Goal: Communication & Community: Answer question/provide support

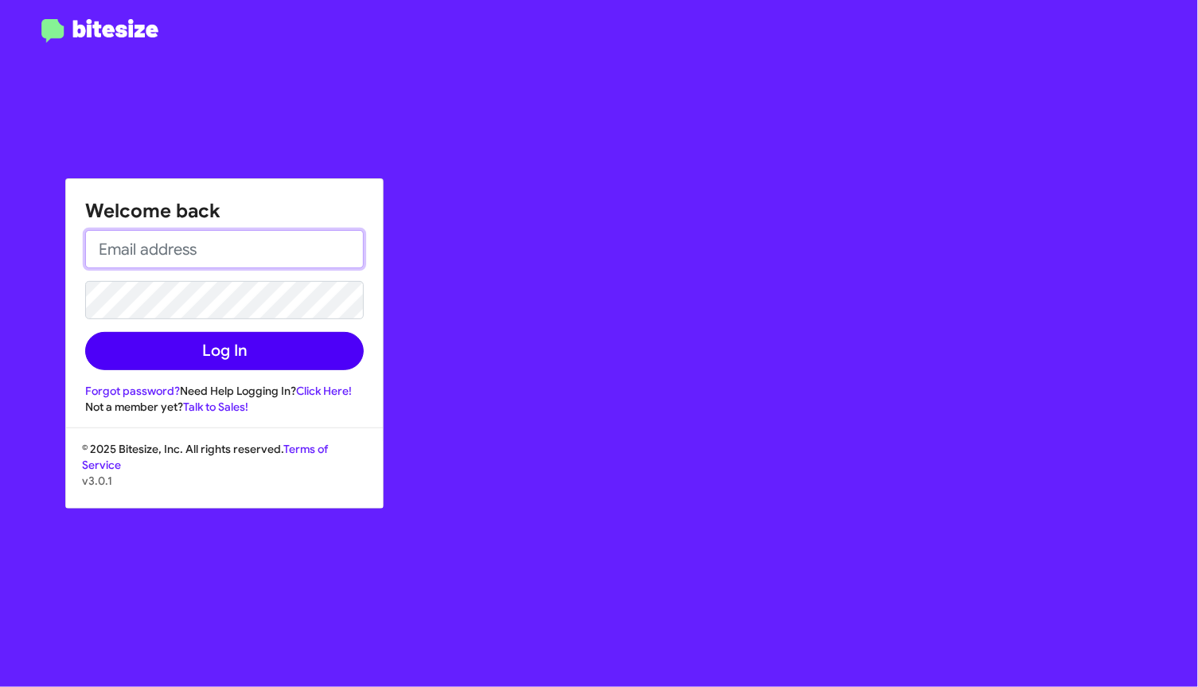
type input "lmarkley@teamtoyota.net"
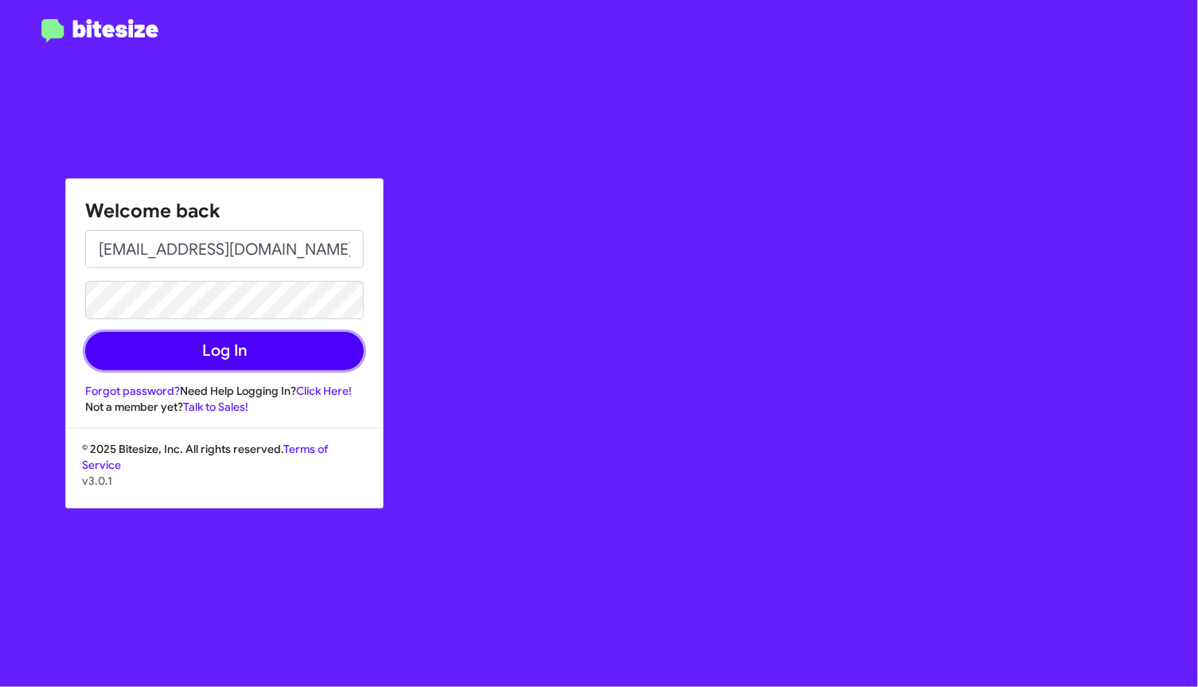
click at [305, 351] on button "Log In" at bounding box center [224, 351] width 279 height 38
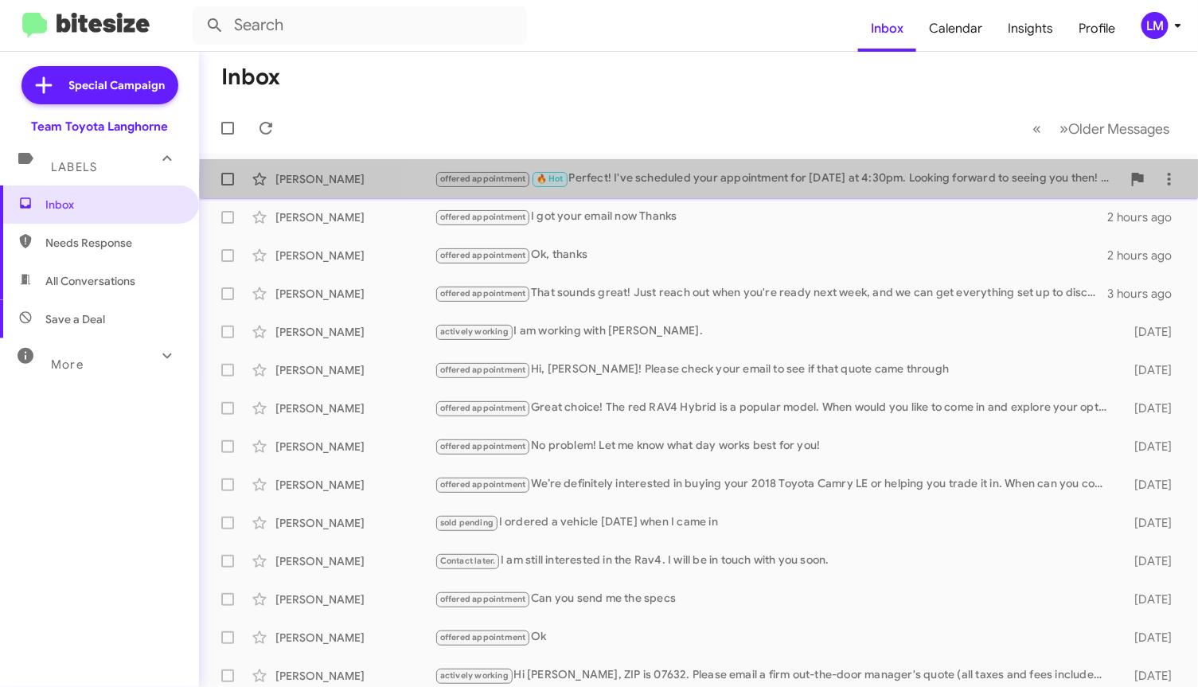
click at [767, 181] on div "offered appointment 🔥 Hot Perfect! I've scheduled your appointment for Wednesda…" at bounding box center [778, 179] width 687 height 18
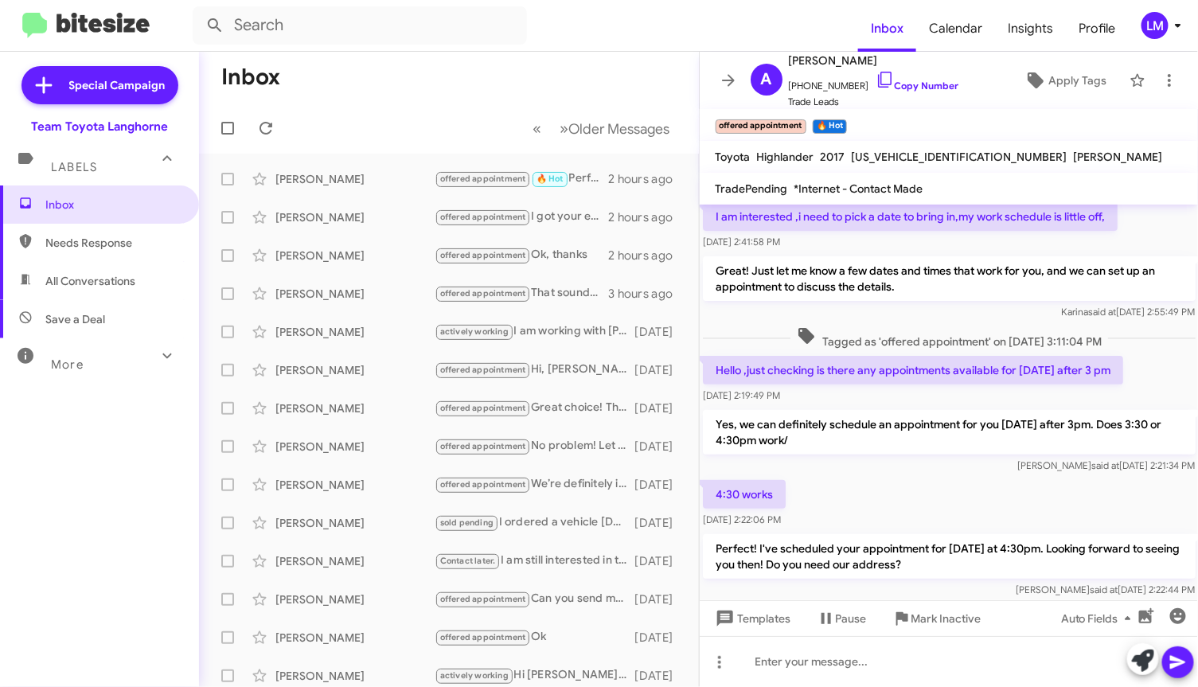
scroll to position [123, 0]
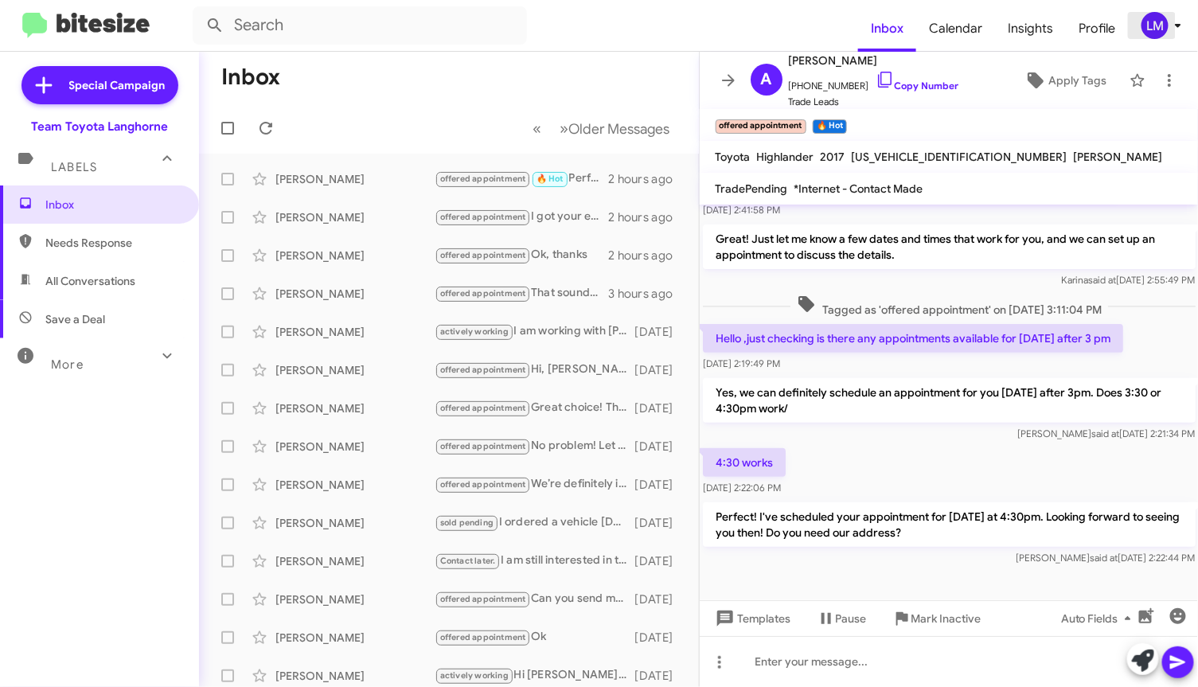
click at [1173, 36] on span "LM" at bounding box center [1165, 25] width 48 height 27
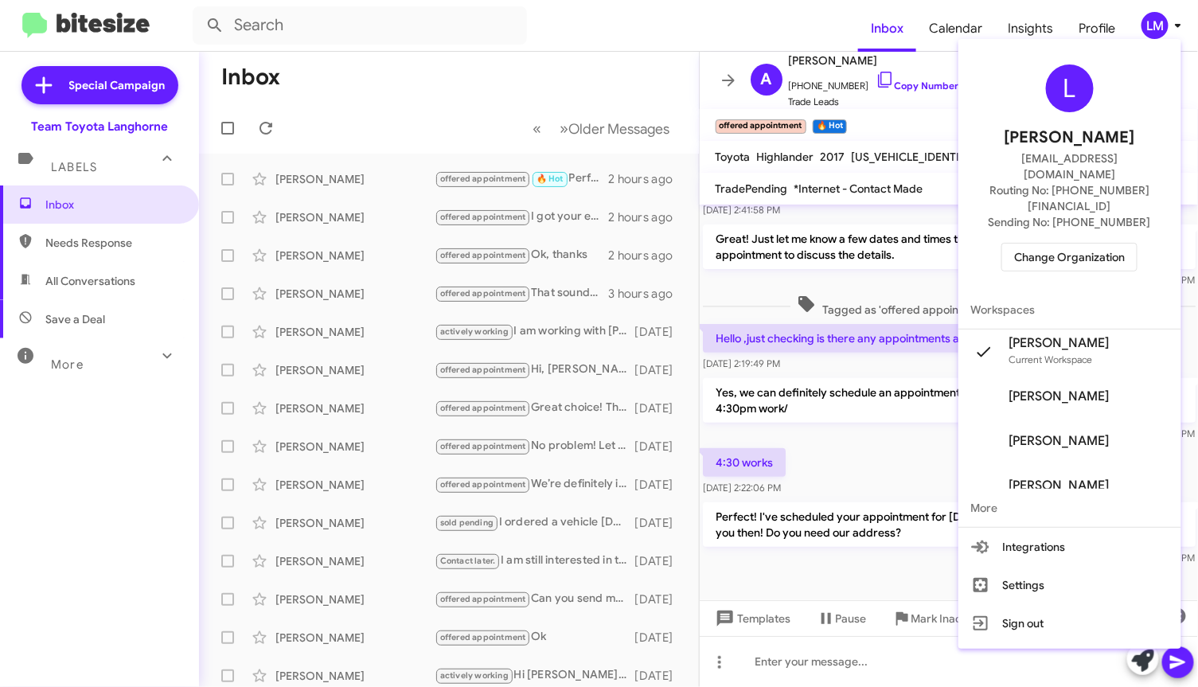
click at [1078, 244] on span "Change Organization" at bounding box center [1069, 257] width 111 height 27
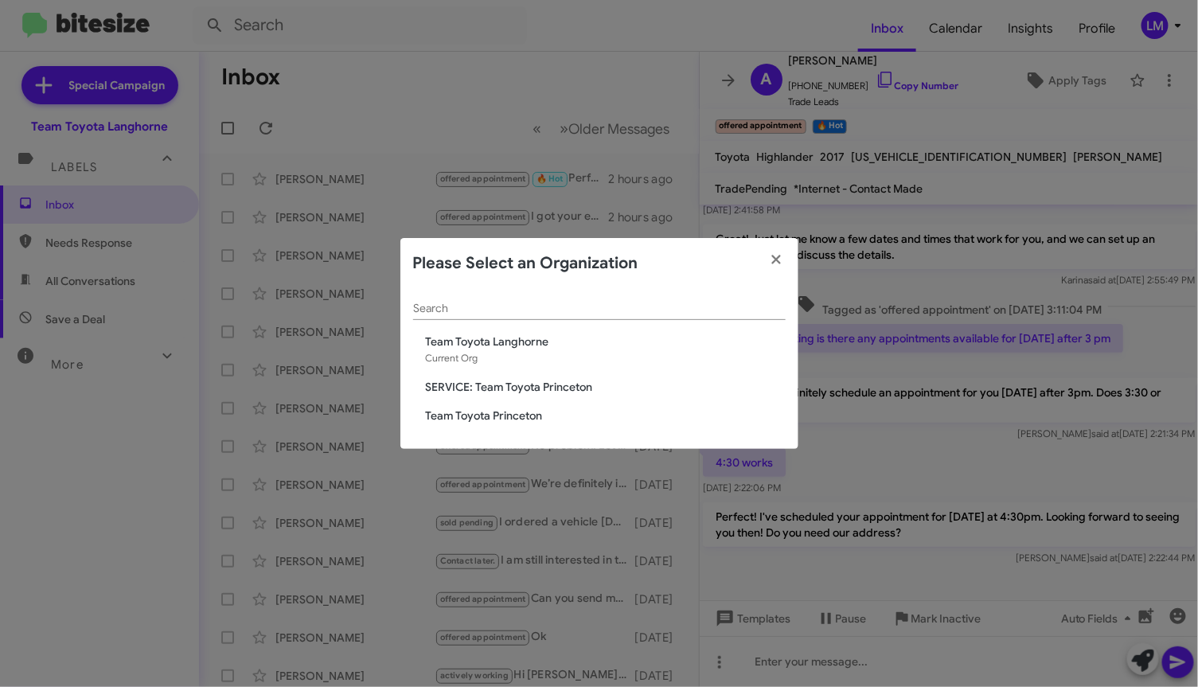
click at [508, 412] on span "Team Toyota Princeton" at bounding box center [606, 416] width 360 height 16
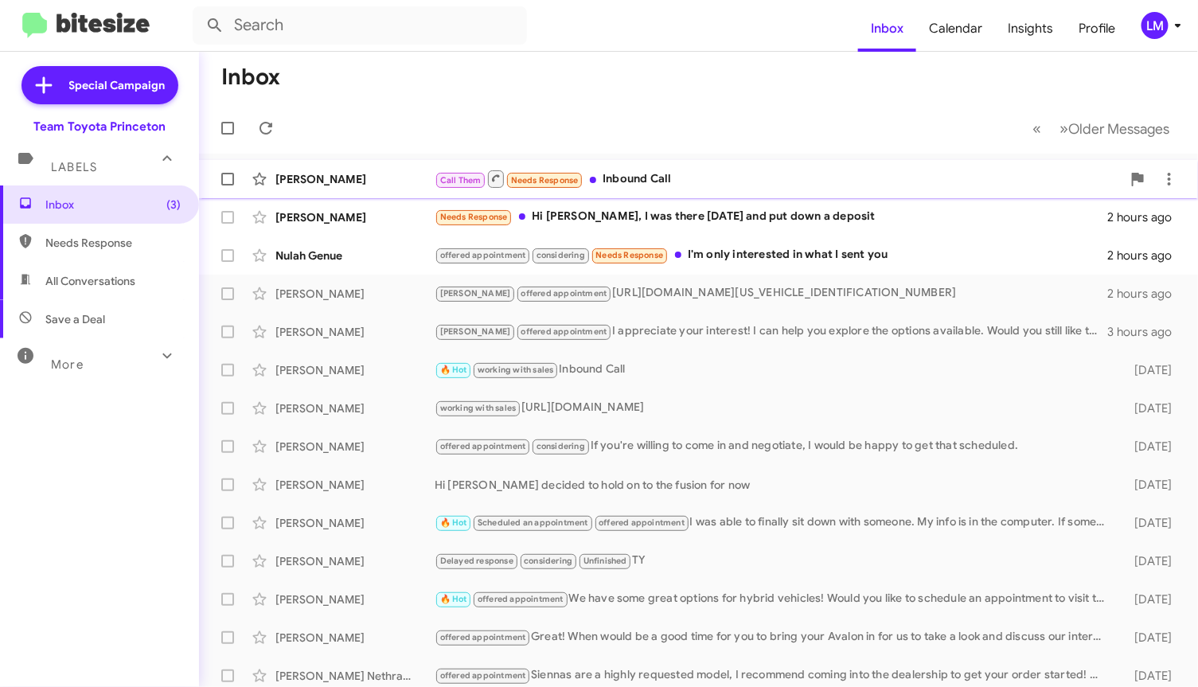
click at [750, 184] on div "Call Them Needs Response Inbound Call" at bounding box center [778, 179] width 687 height 20
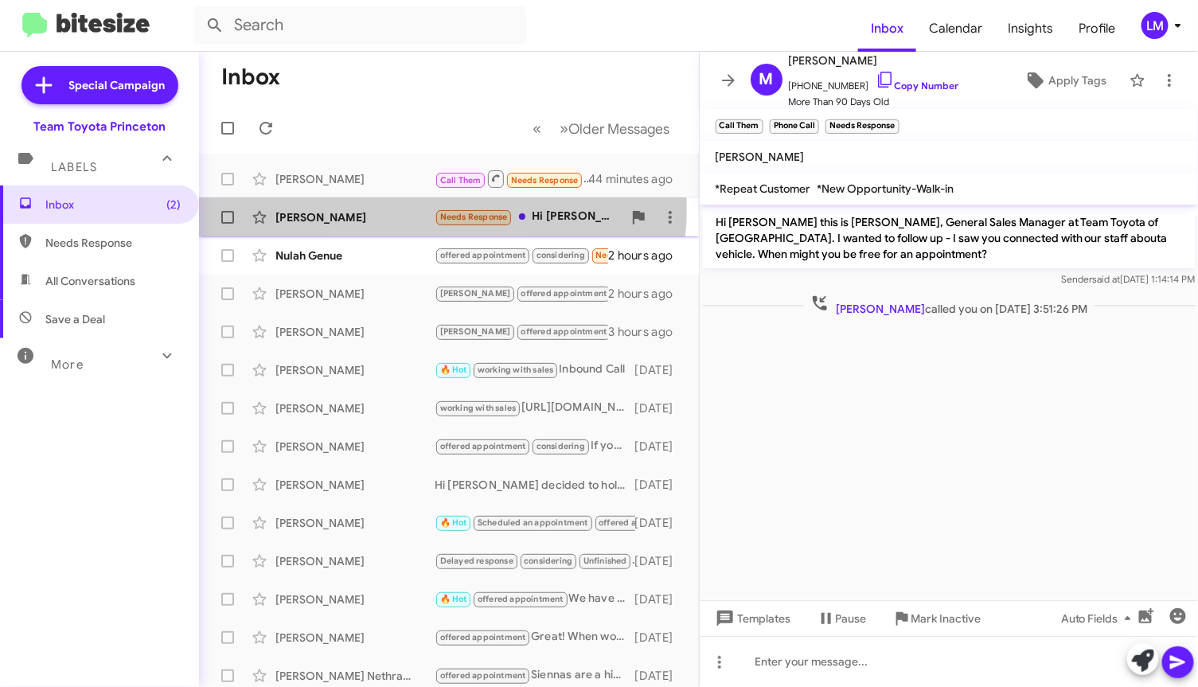
click at [404, 208] on div "[PERSON_NAME] Needs Response Hi [PERSON_NAME], I was there [DATE] and put down …" at bounding box center [449, 217] width 474 height 32
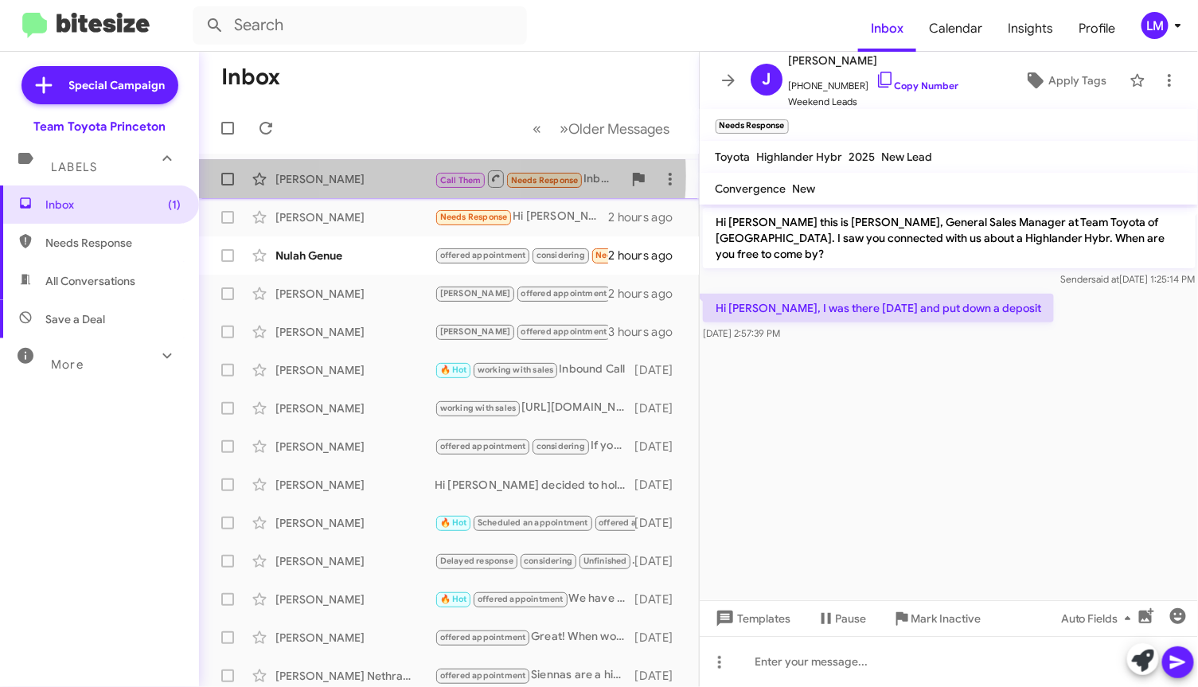
click at [401, 176] on div "[PERSON_NAME]" at bounding box center [354, 179] width 159 height 16
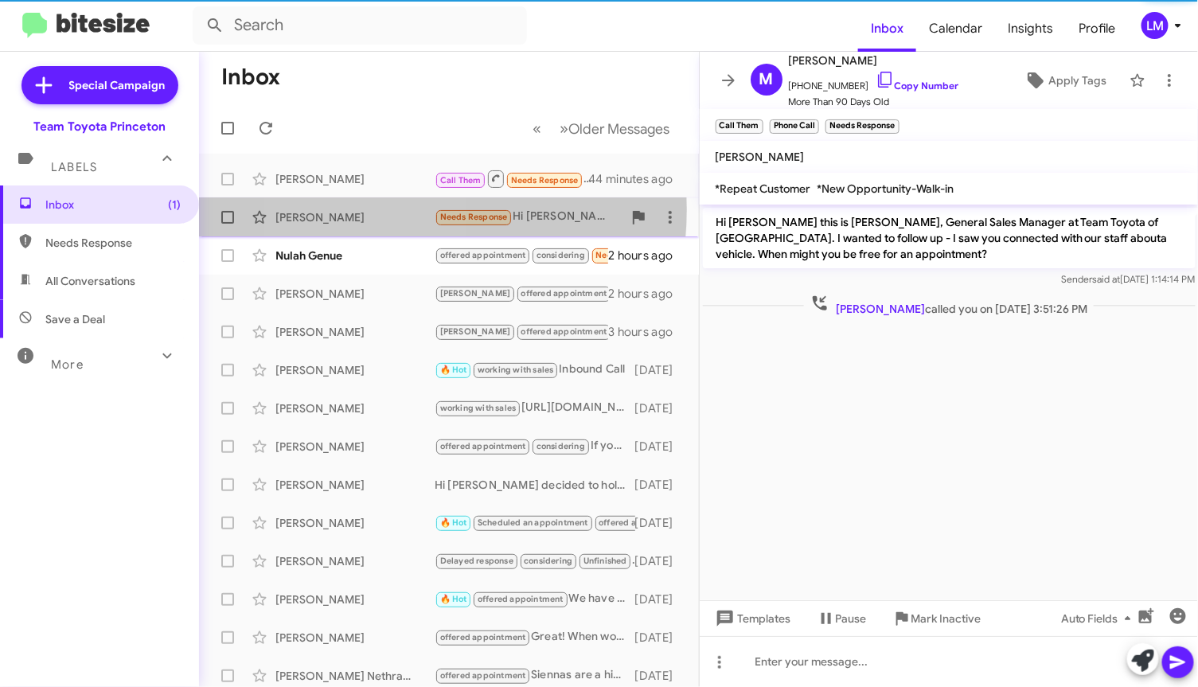
click at [374, 209] on div "[PERSON_NAME]" at bounding box center [354, 217] width 159 height 16
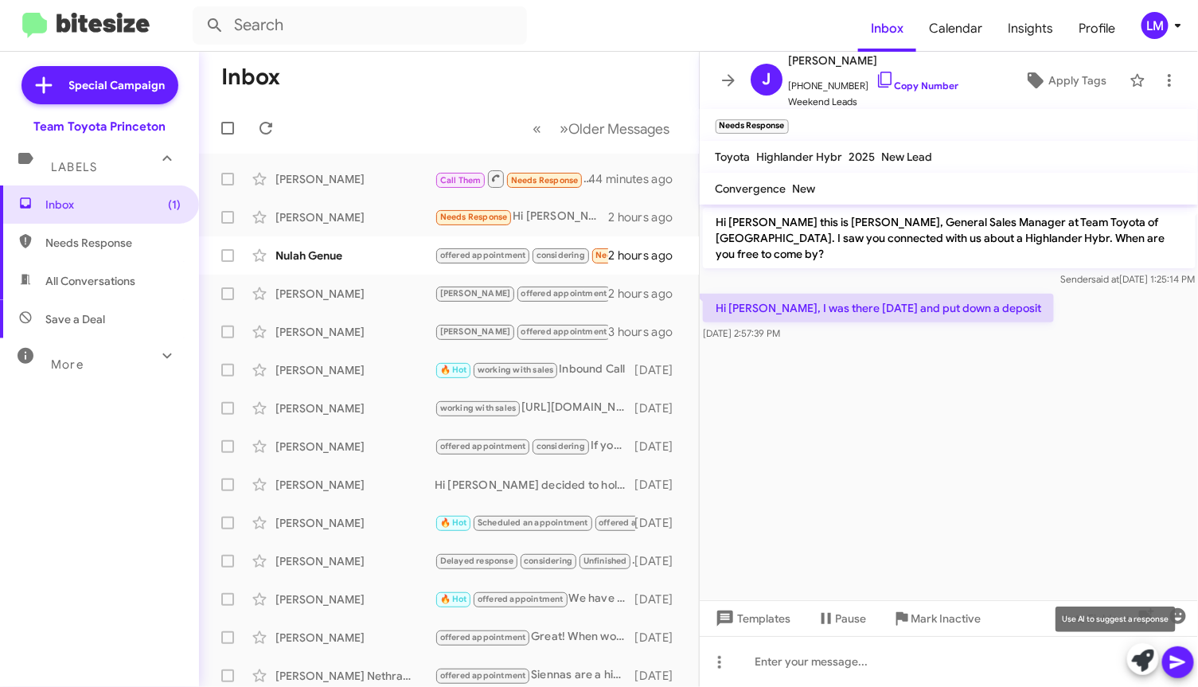
click at [1141, 650] on icon at bounding box center [1143, 661] width 22 height 22
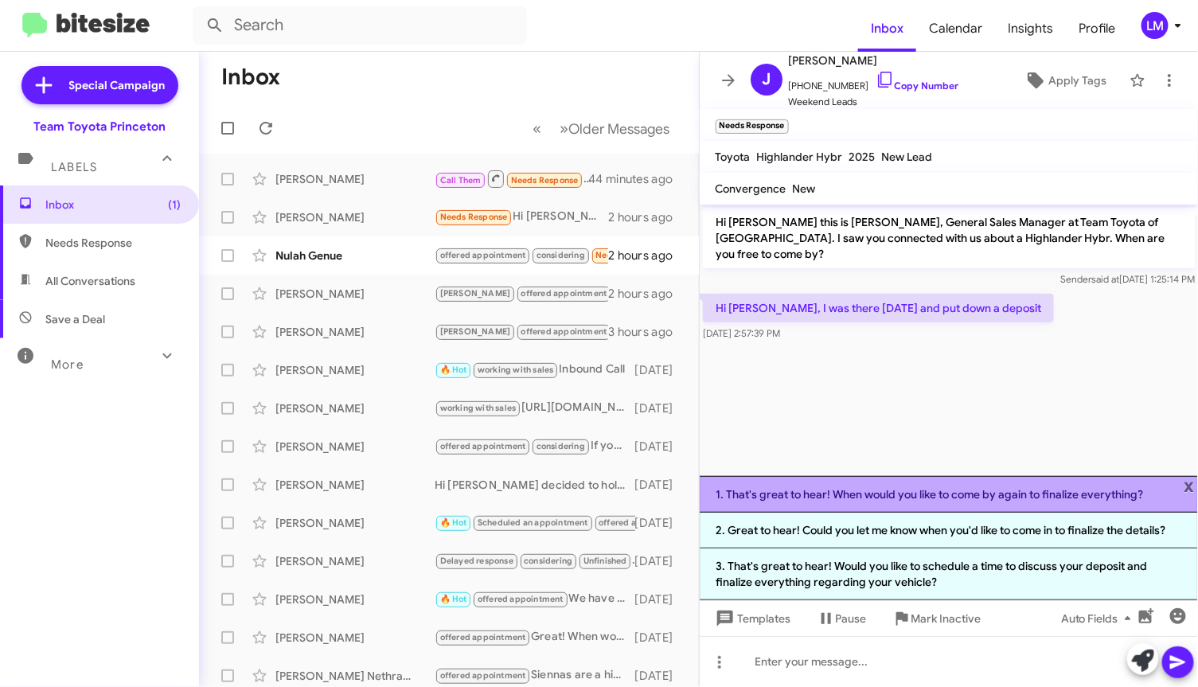
click at [992, 490] on li "1. That's great to hear! When would you like to come by again to finalize every…" at bounding box center [949, 494] width 499 height 37
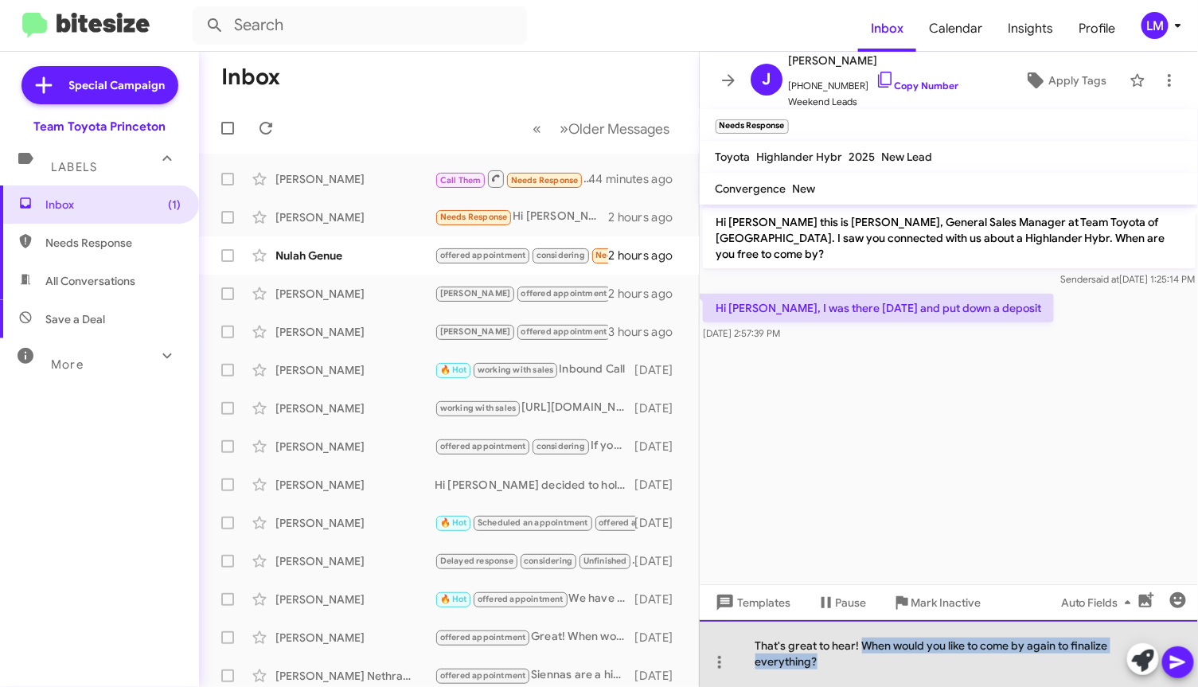
drag, startPoint x: 863, startPoint y: 645, endPoint x: 1071, endPoint y: 669, distance: 209.1
click at [1071, 669] on div "That's great to hear! When would you like to come by again to finalize everythi…" at bounding box center [949, 653] width 499 height 67
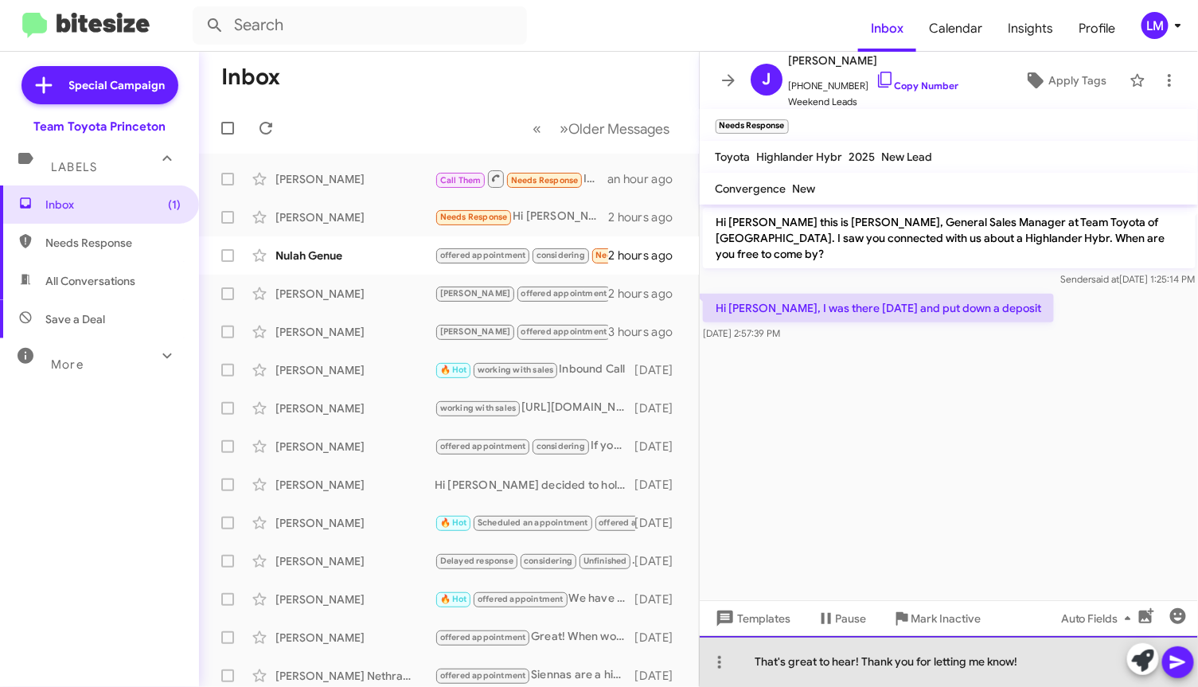
click at [1033, 657] on div "That's great to hear! Thank you for letting me know!" at bounding box center [949, 661] width 499 height 51
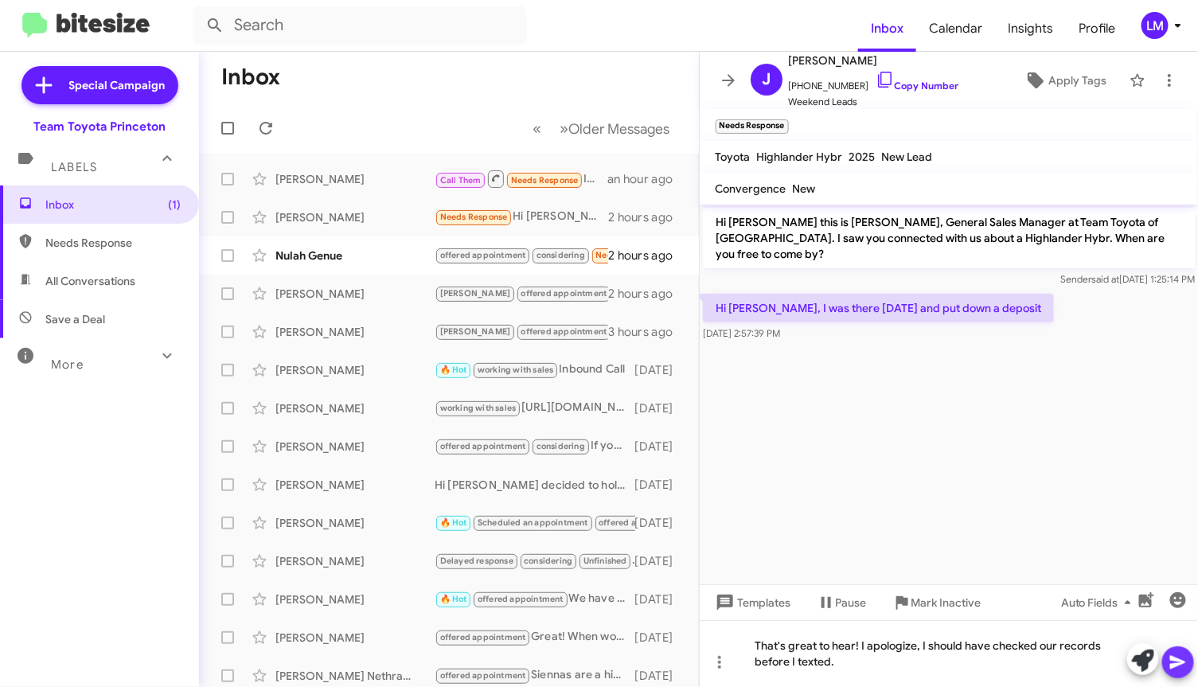
click at [1181, 658] on icon at bounding box center [1178, 662] width 19 height 19
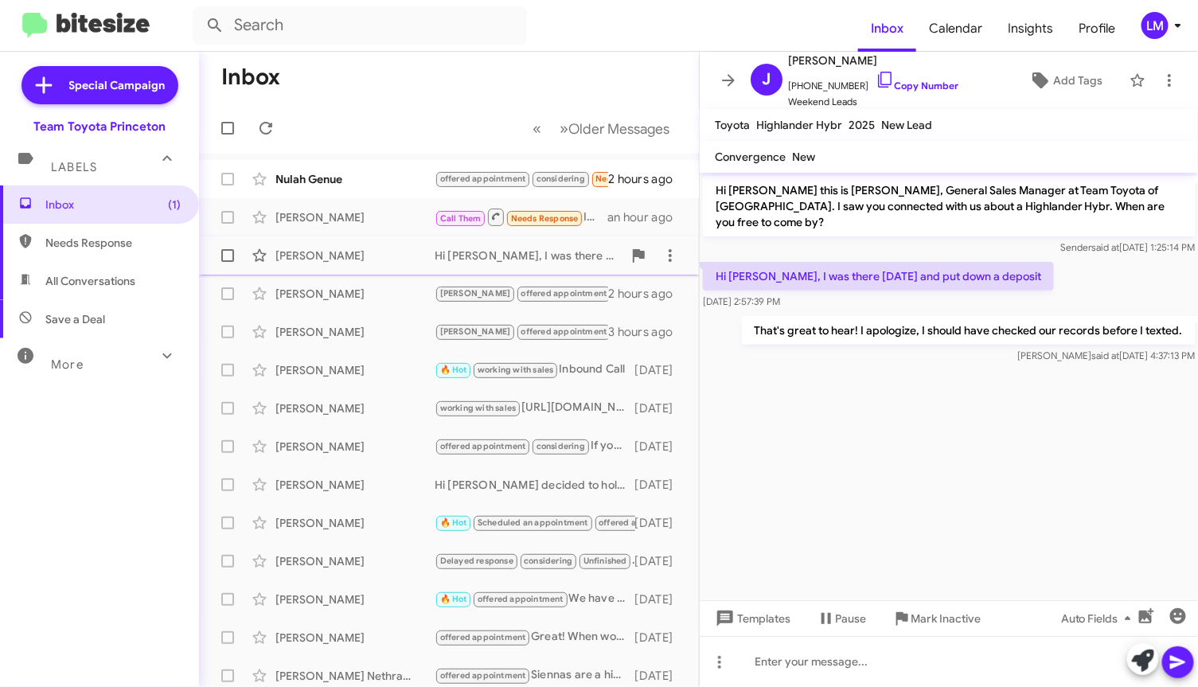
click at [393, 261] on div "[PERSON_NAME]" at bounding box center [354, 256] width 159 height 16
click at [384, 189] on div "Nulah Genue offered appointment considering Needs Response I'm only interested …" at bounding box center [449, 179] width 474 height 32
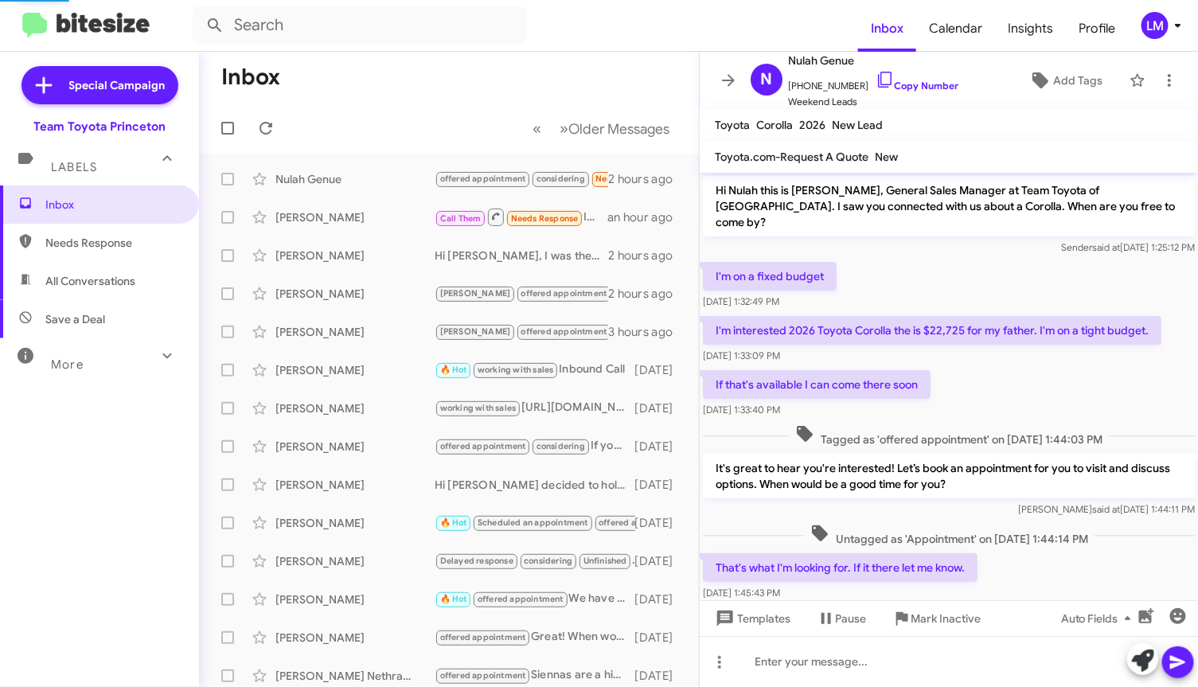
scroll to position [185, 0]
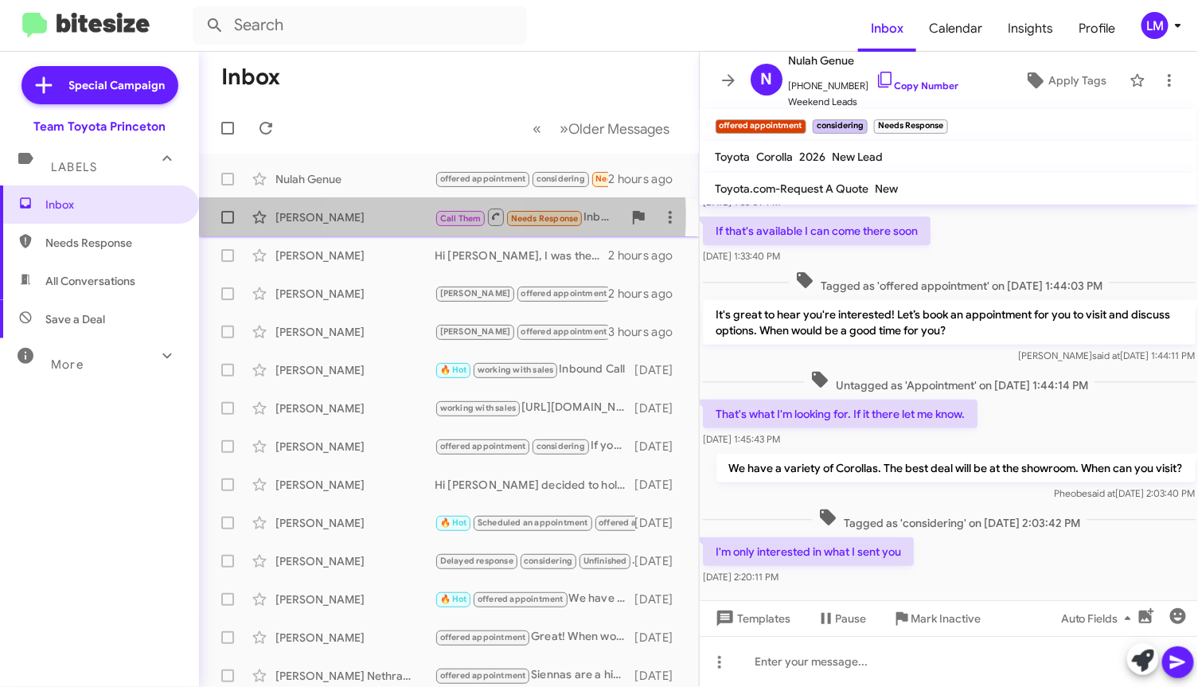
click at [403, 216] on div "[PERSON_NAME]" at bounding box center [354, 217] width 159 height 16
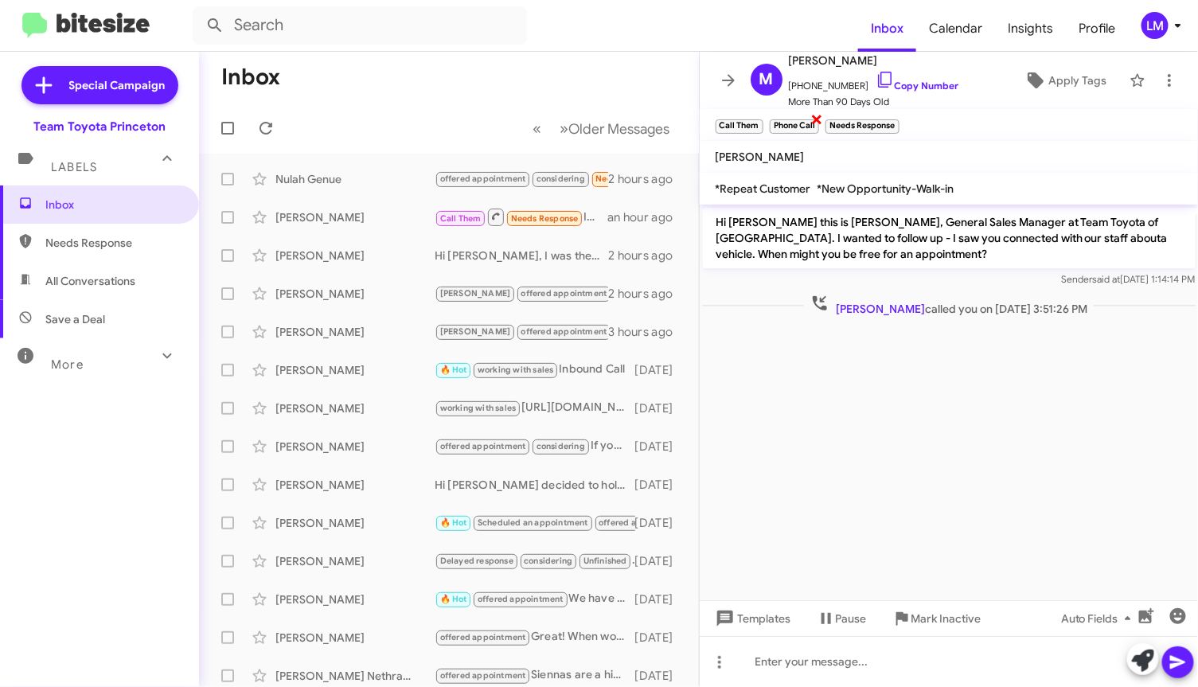
click at [813, 115] on span "×" at bounding box center [816, 118] width 13 height 19
click at [841, 121] on span "×" at bounding box center [840, 118] width 13 height 19
click at [1014, 127] on mat-toolbar "Call Them ×" at bounding box center [949, 125] width 499 height 32
click at [1048, 85] on span "Apply Tags" at bounding box center [1077, 80] width 58 height 29
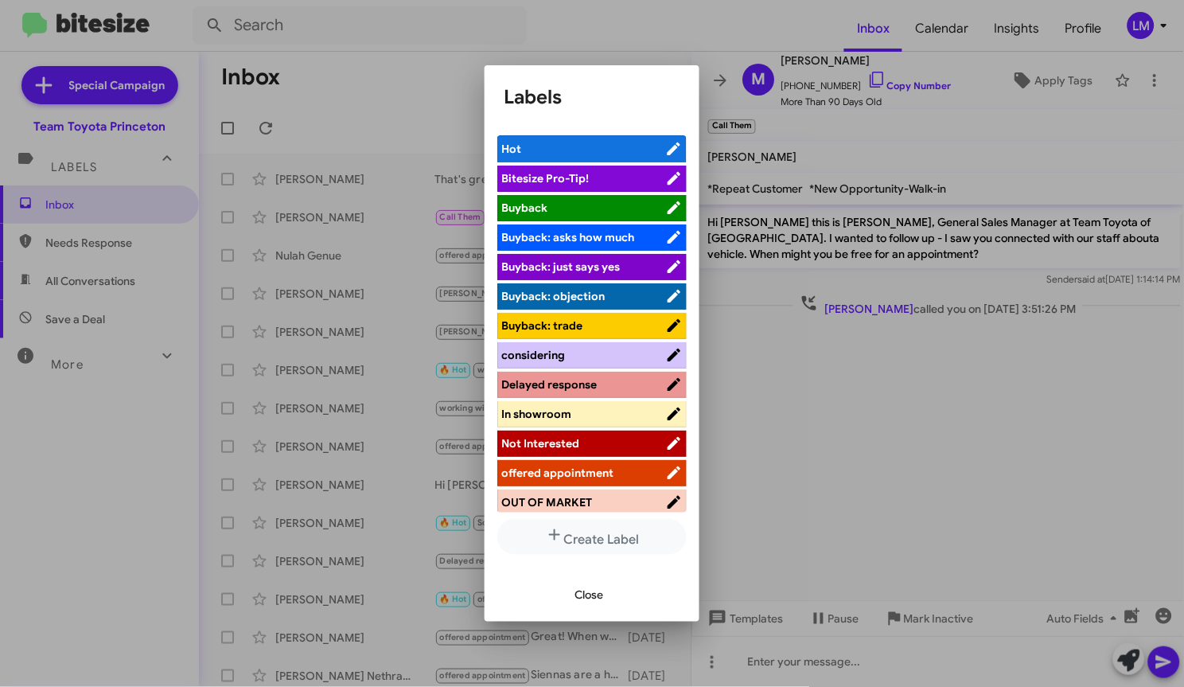
click at [698, 37] on div at bounding box center [592, 343] width 1184 height 687
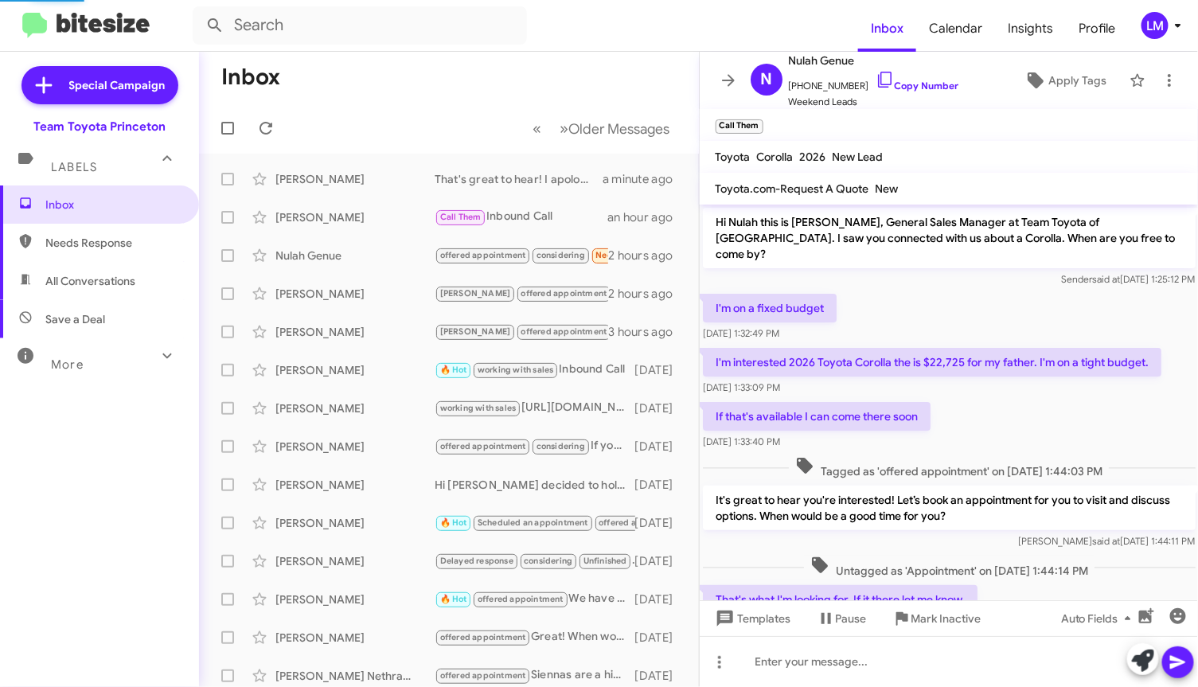
scroll to position [217, 0]
